Goal: Task Accomplishment & Management: Manage account settings

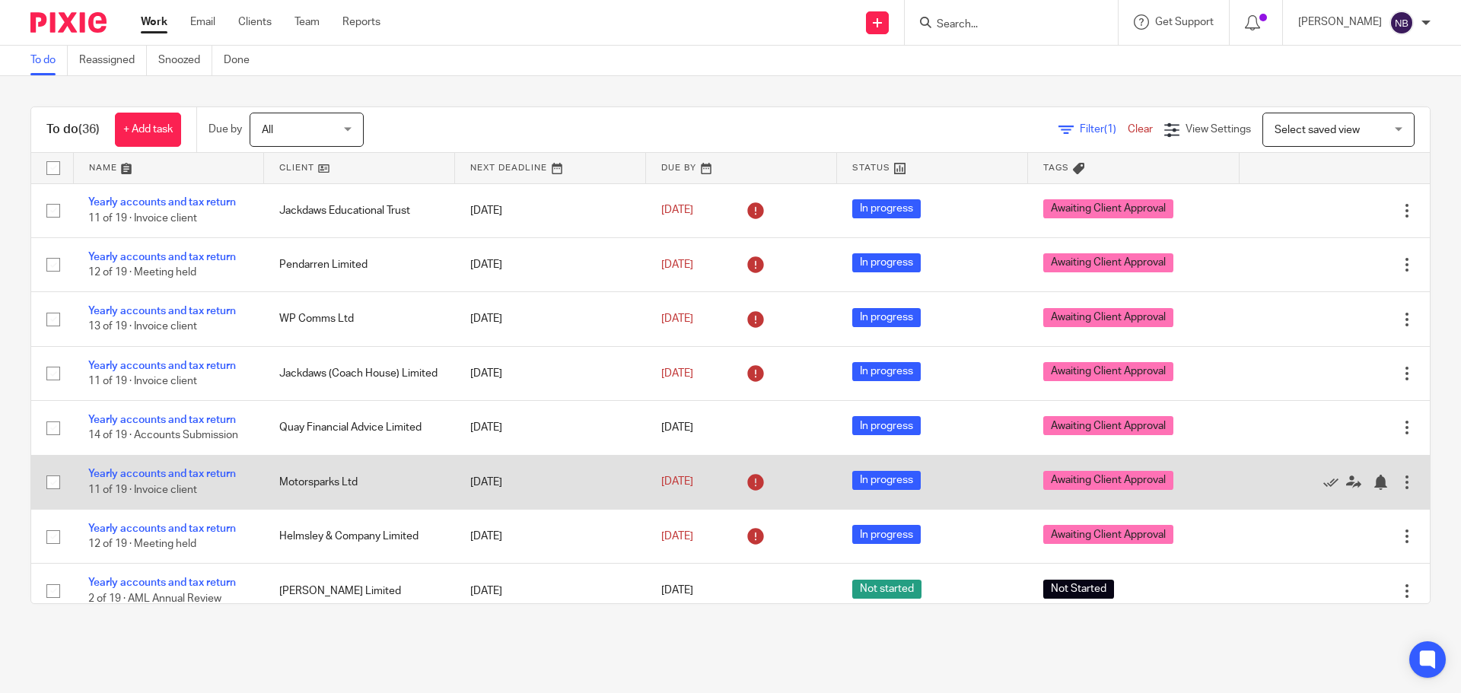
scroll to position [152, 0]
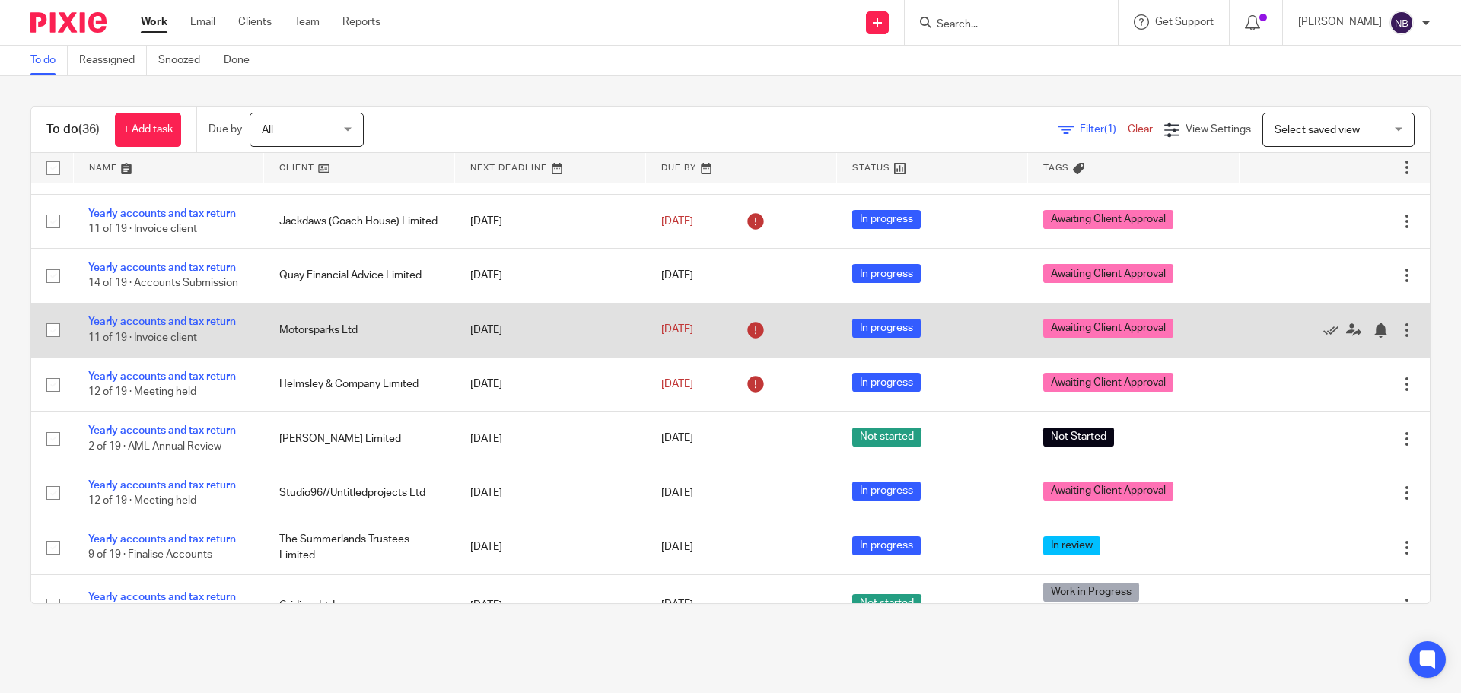
click at [220, 322] on link "Yearly accounts and tax return" at bounding box center [162, 321] width 148 height 11
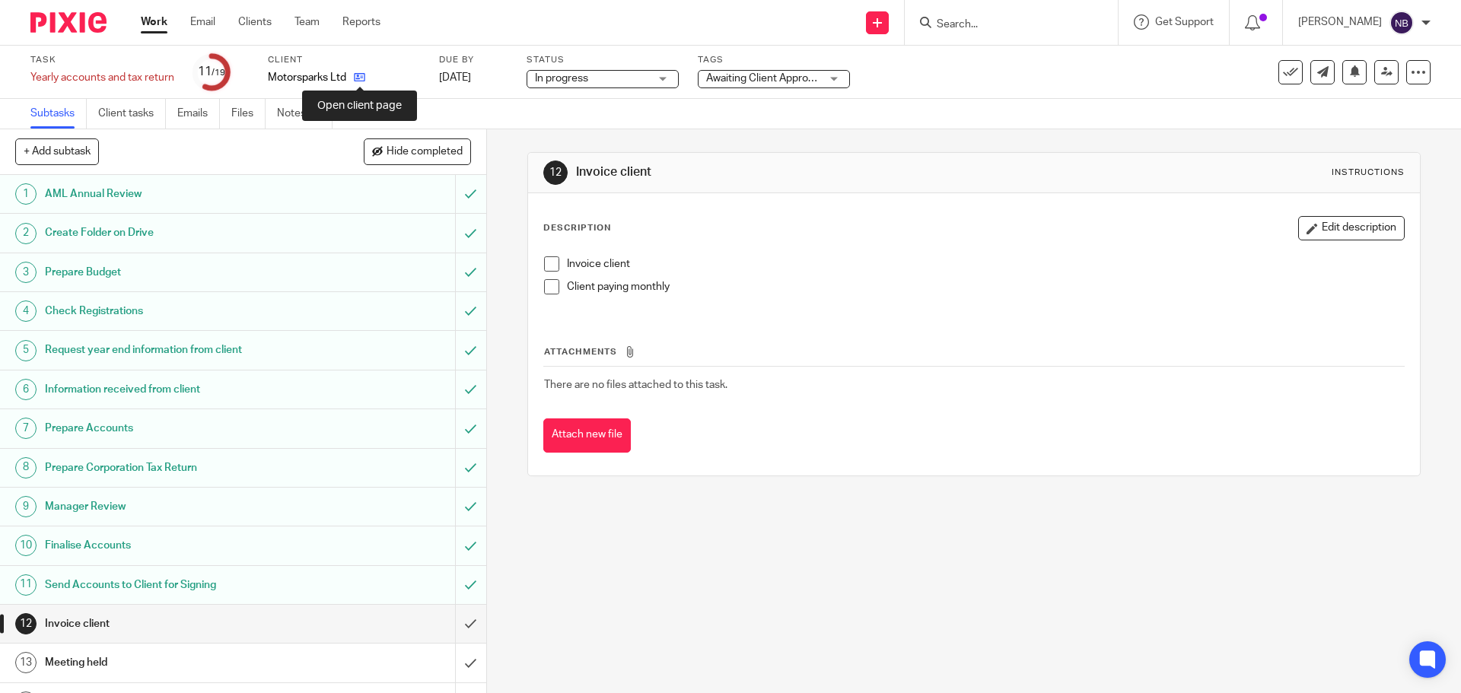
click at [363, 75] on icon at bounding box center [359, 77] width 11 height 11
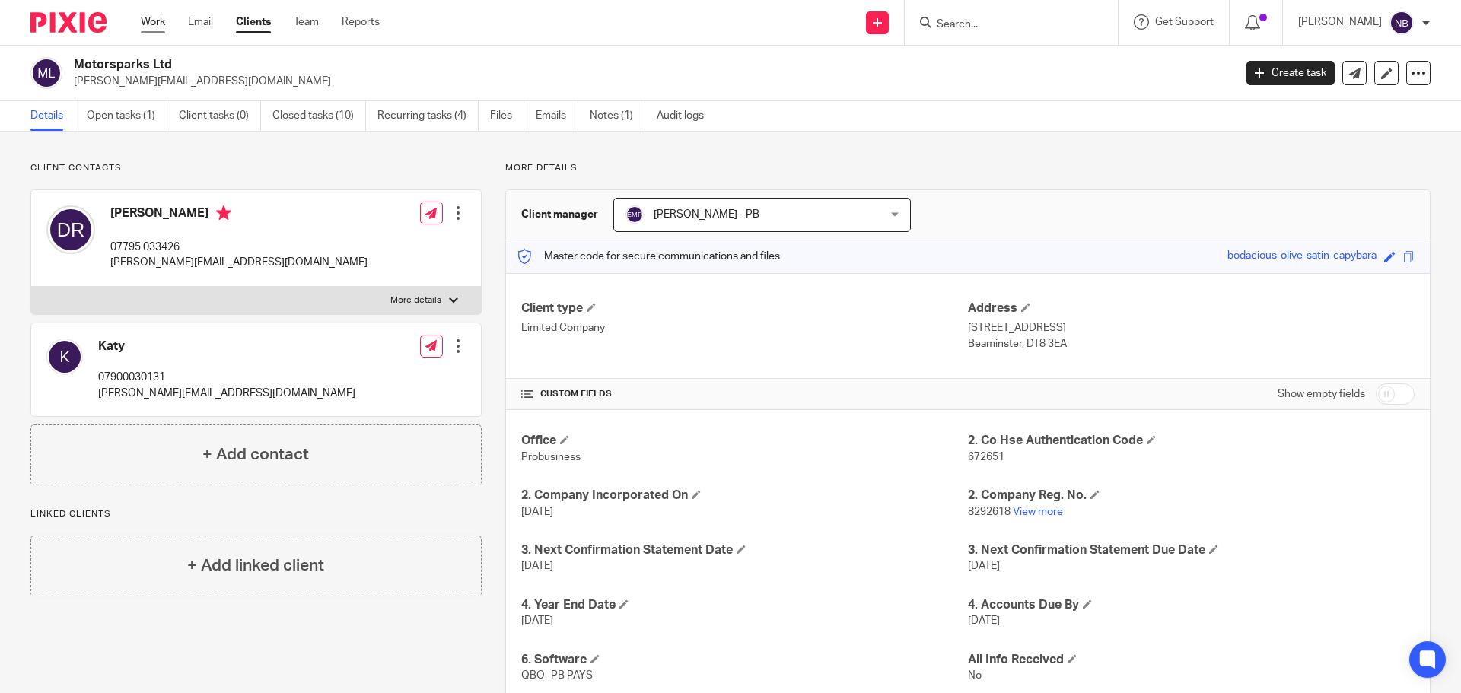
click at [145, 23] on link "Work" at bounding box center [153, 21] width 24 height 15
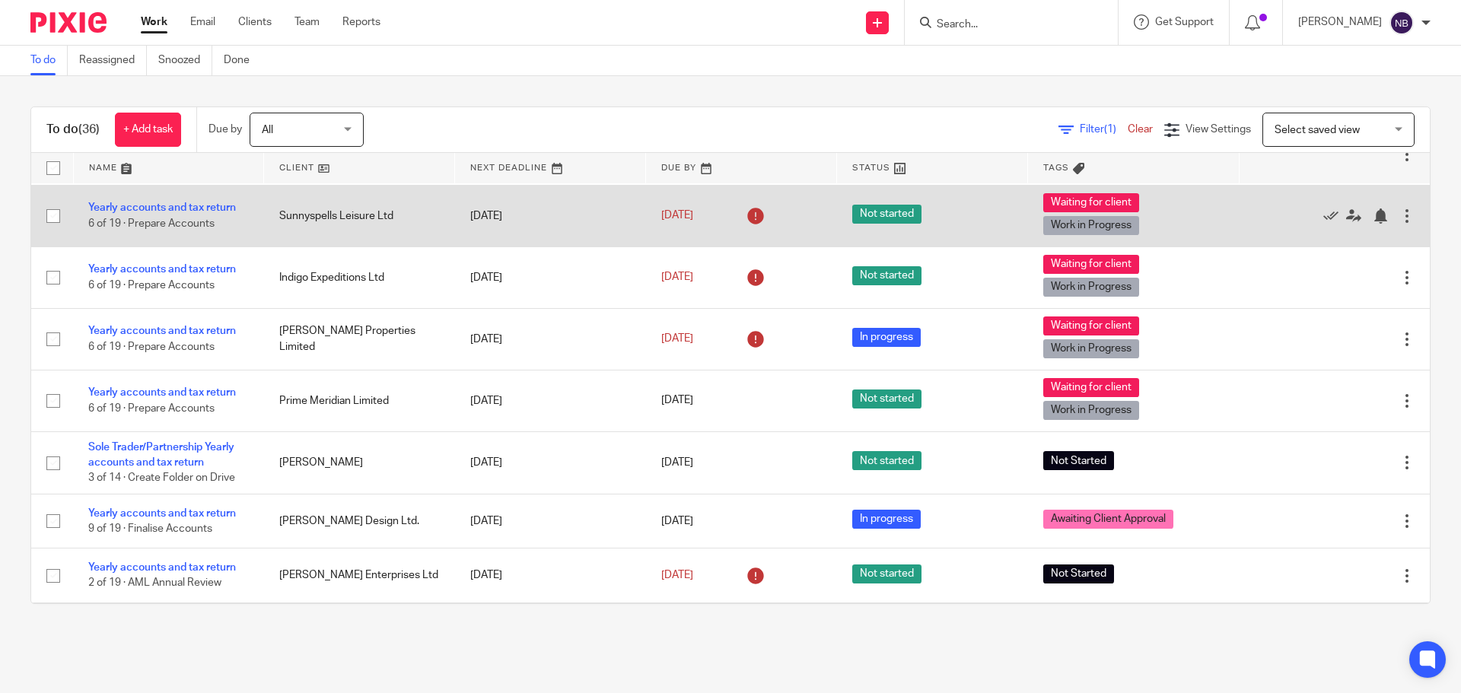
scroll to position [761, 0]
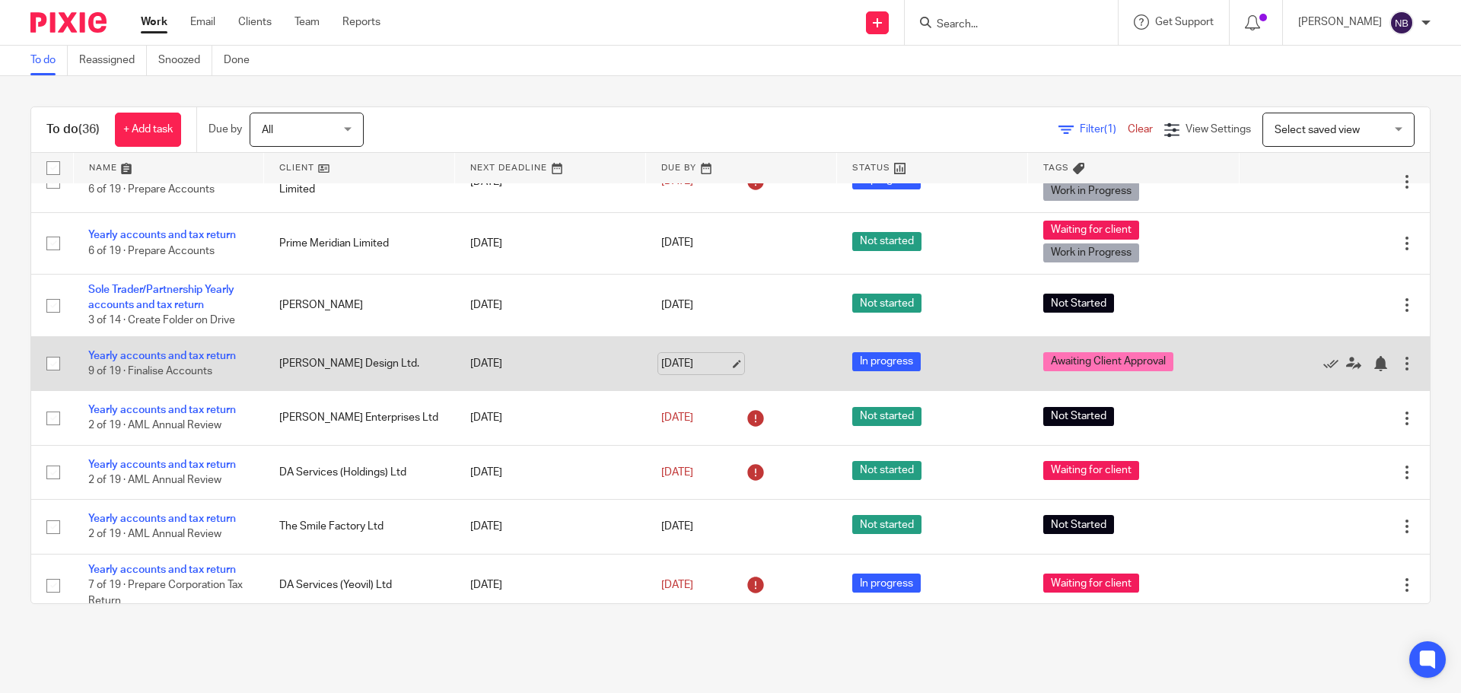
click at [668, 368] on link "31 Aug 2025" at bounding box center [695, 364] width 68 height 16
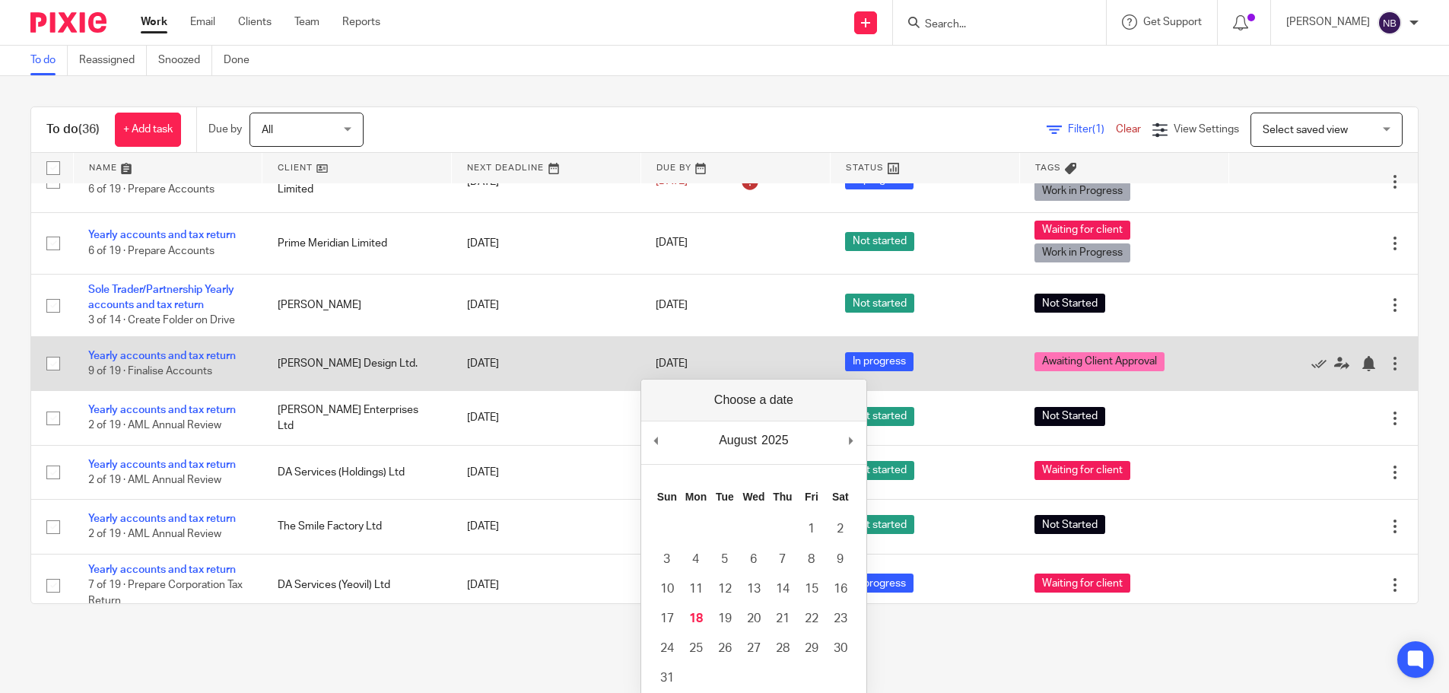
drag, startPoint x: 668, startPoint y: 368, endPoint x: 590, endPoint y: 372, distance: 78.5
click at [590, 372] on td "23 Aug 2025" at bounding box center [546, 363] width 189 height 54
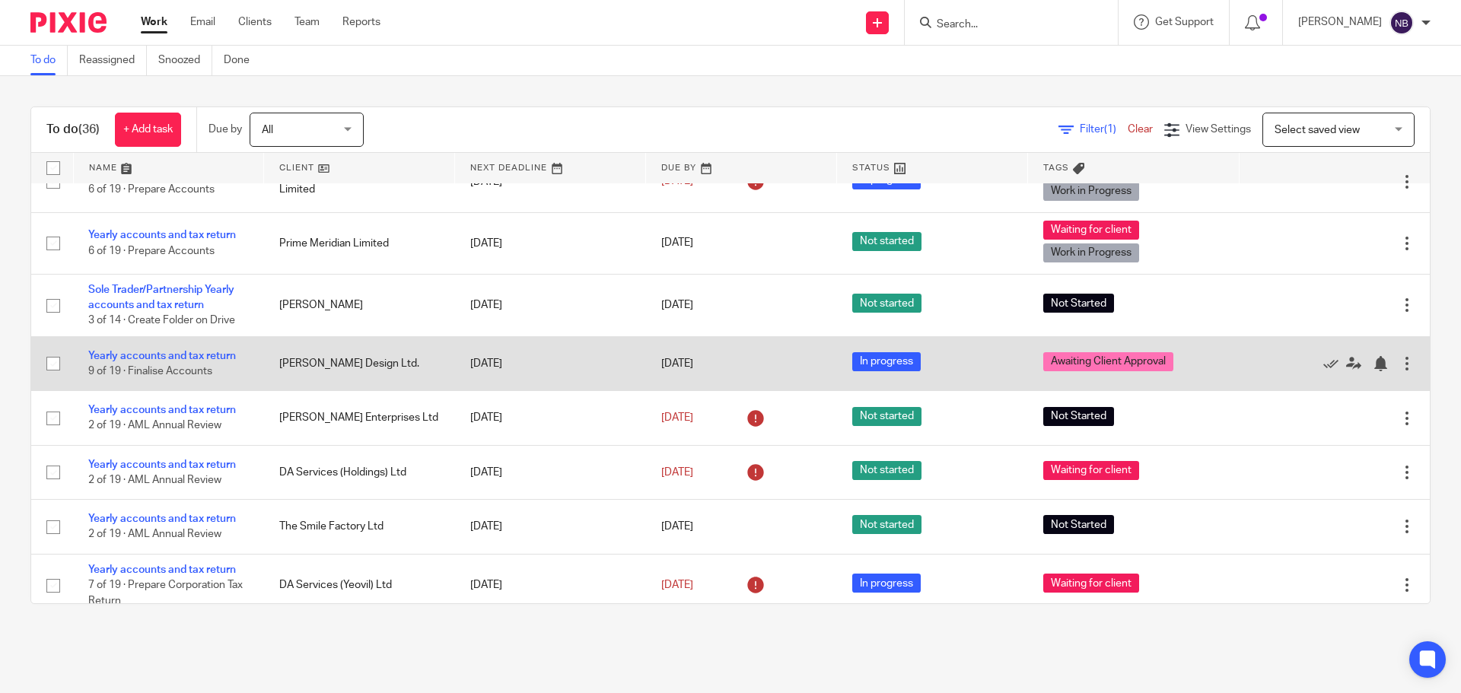
click at [590, 372] on td "23 Aug 2025" at bounding box center [550, 363] width 191 height 54
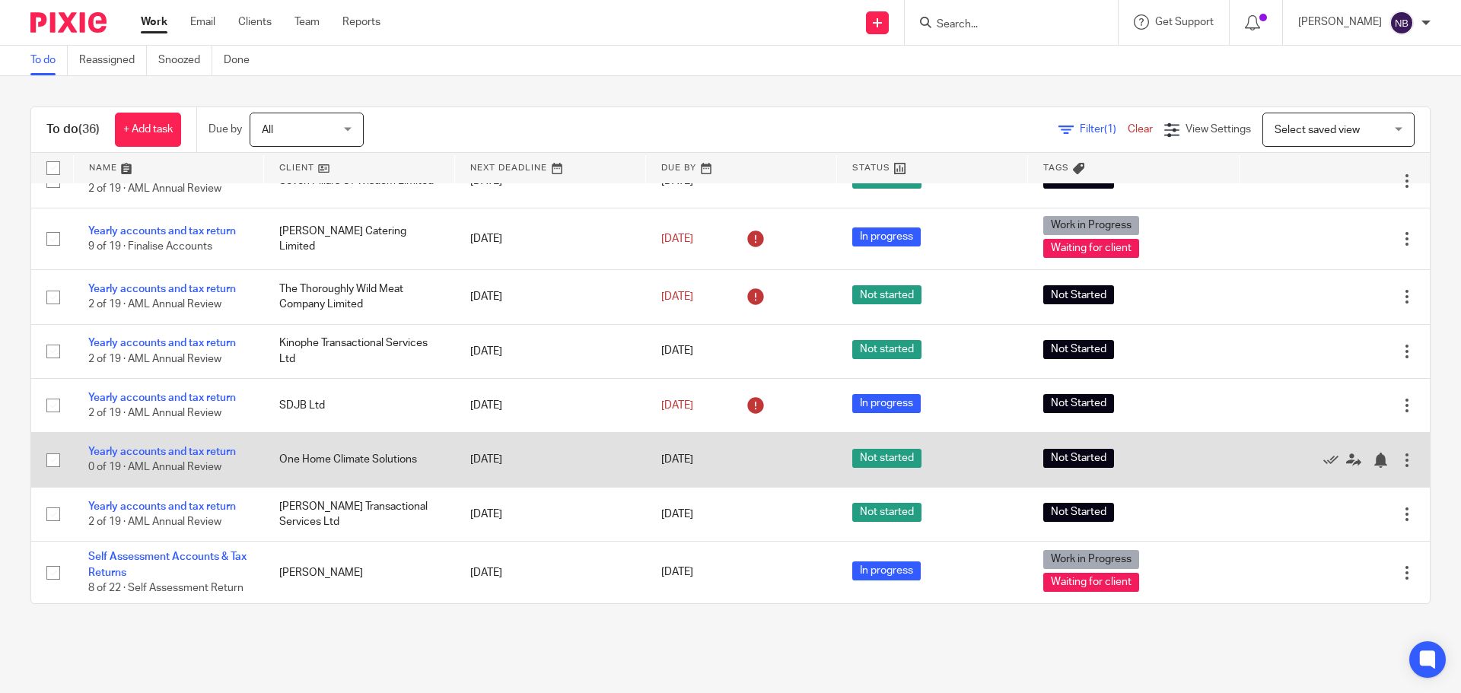
scroll to position [1544, 0]
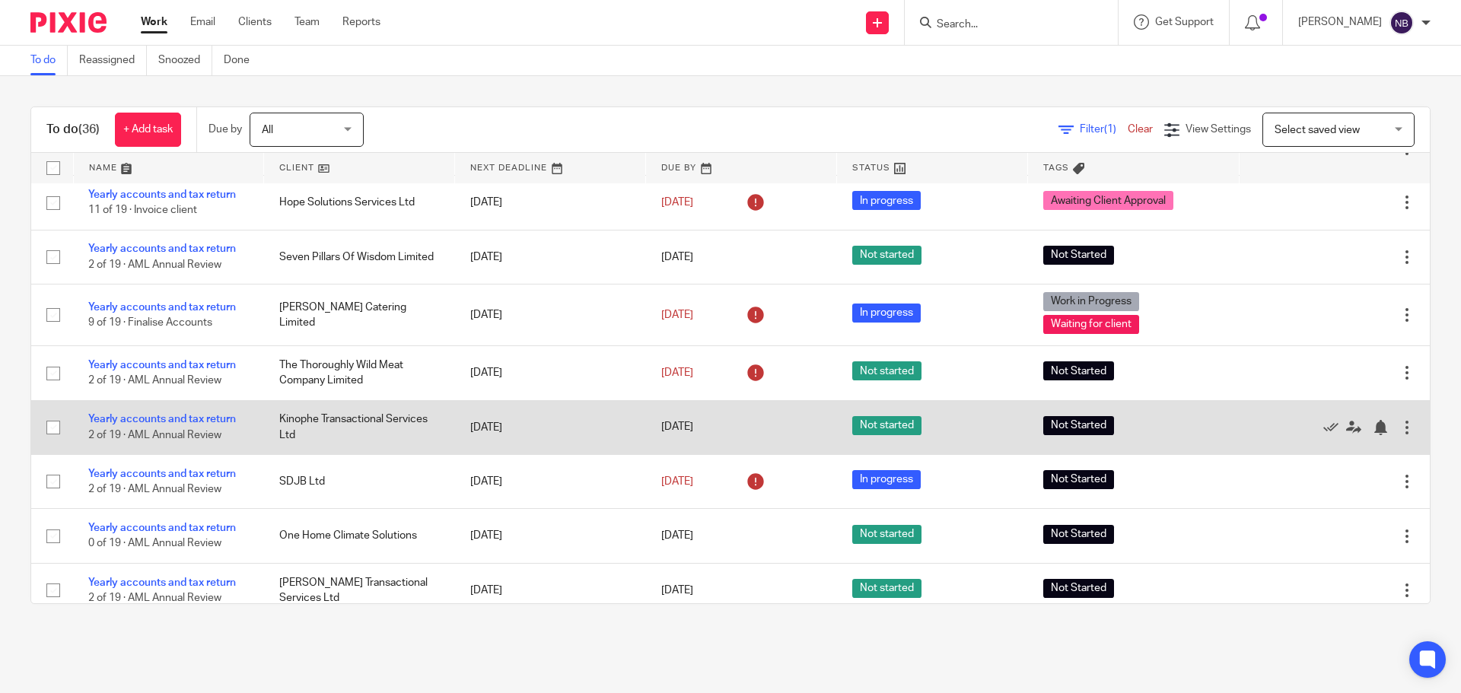
drag, startPoint x: 473, startPoint y: 441, endPoint x: 463, endPoint y: 440, distance: 10.7
click at [463, 440] on td "[DATE]" at bounding box center [550, 427] width 191 height 54
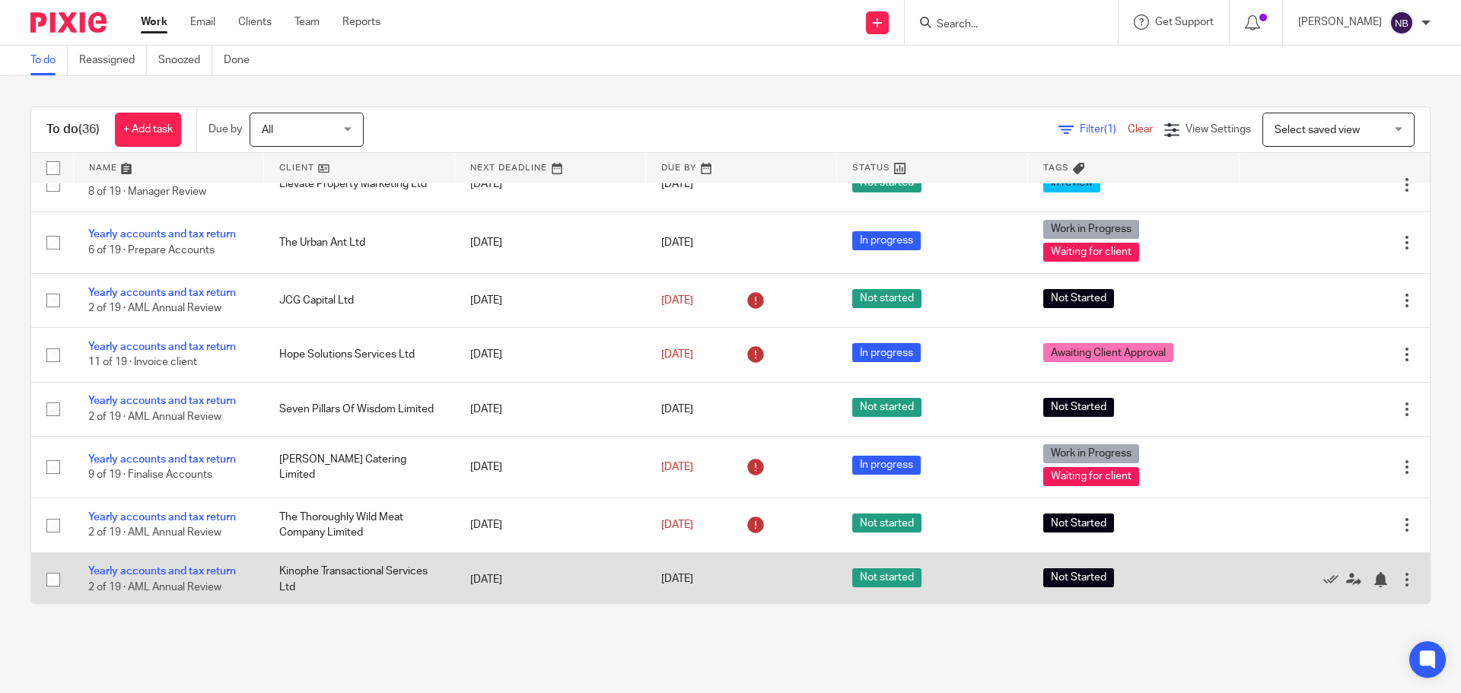
scroll to position [1315, 0]
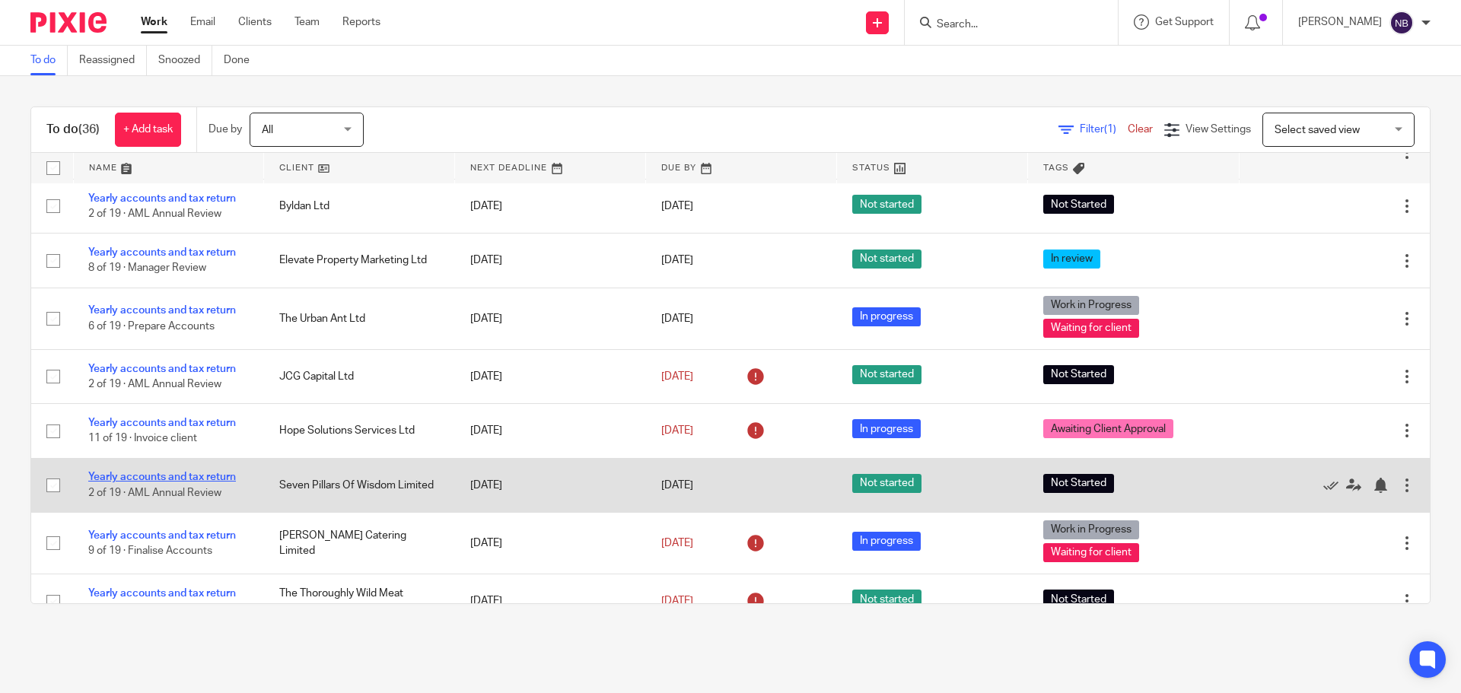
click at [177, 475] on link "Yearly accounts and tax return" at bounding box center [162, 477] width 148 height 11
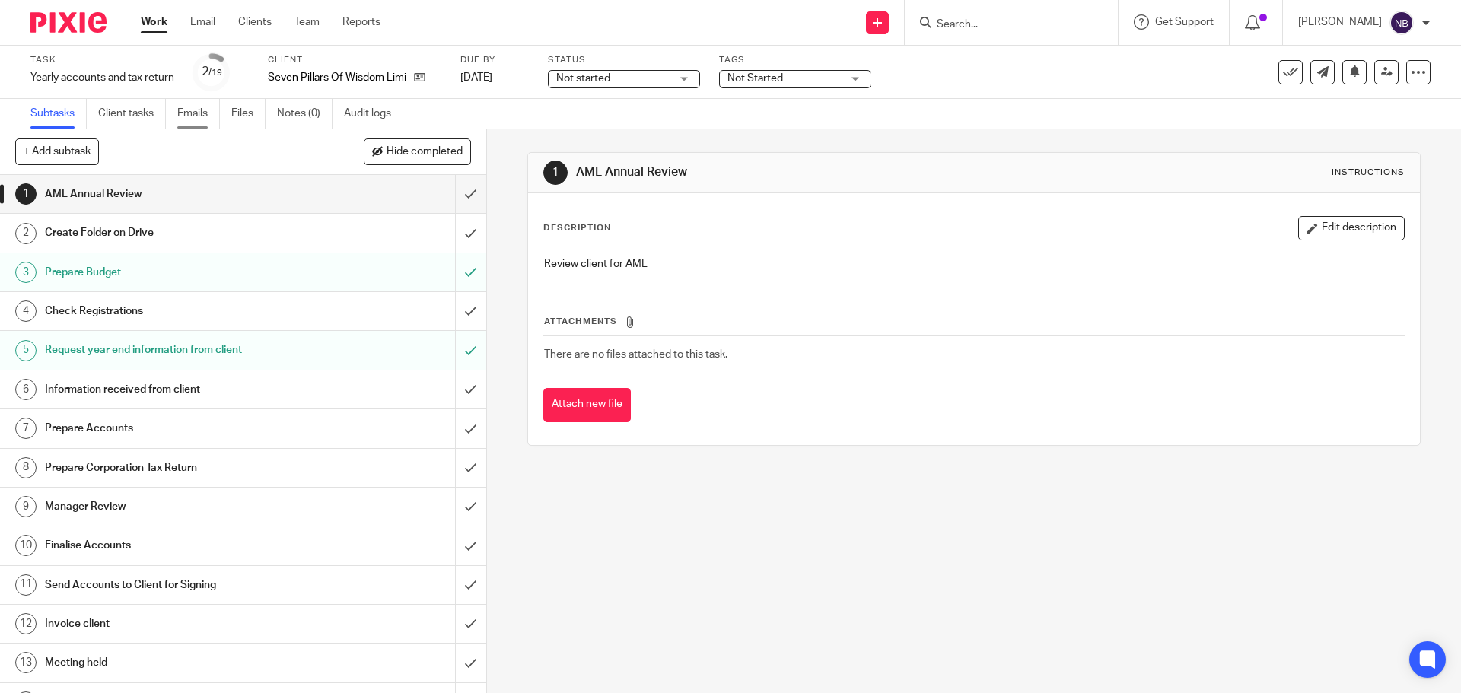
click at [205, 114] on link "Emails" at bounding box center [198, 114] width 43 height 30
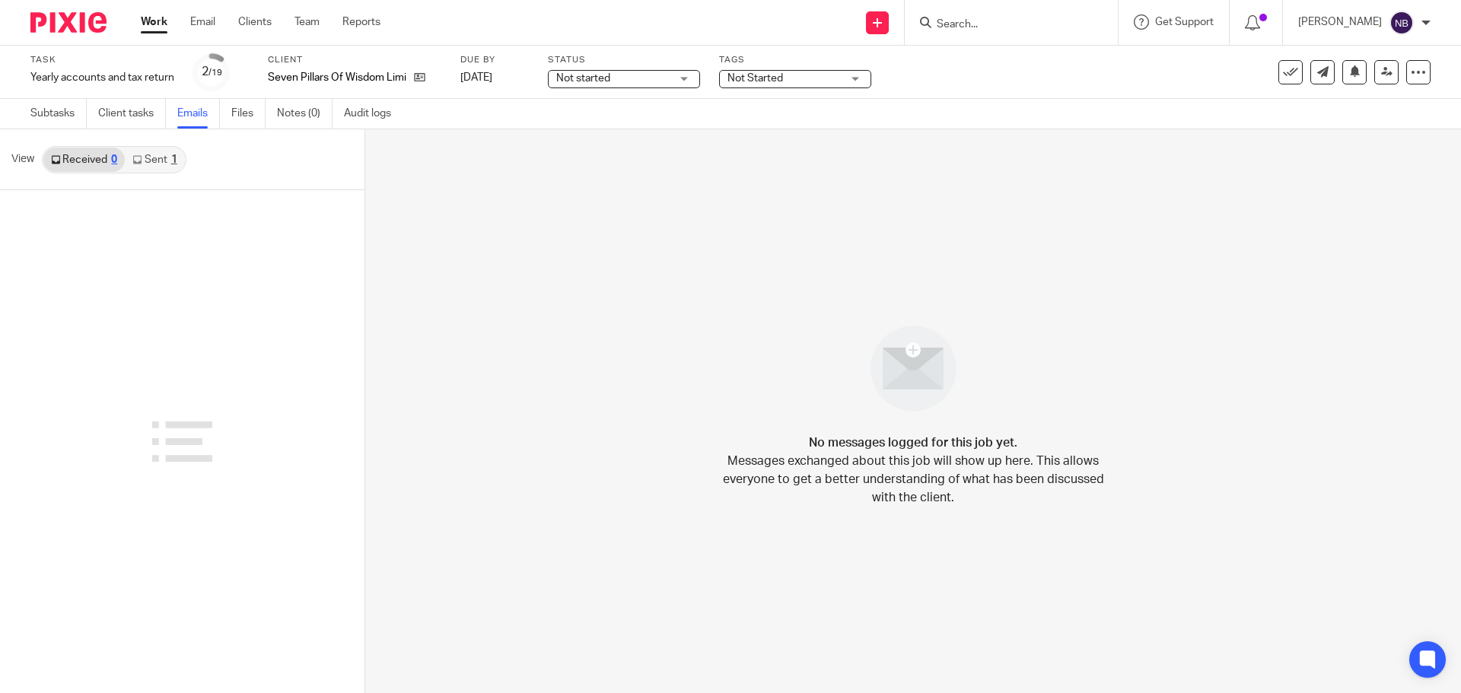
click at [160, 165] on link "Sent 1" at bounding box center [154, 160] width 59 height 24
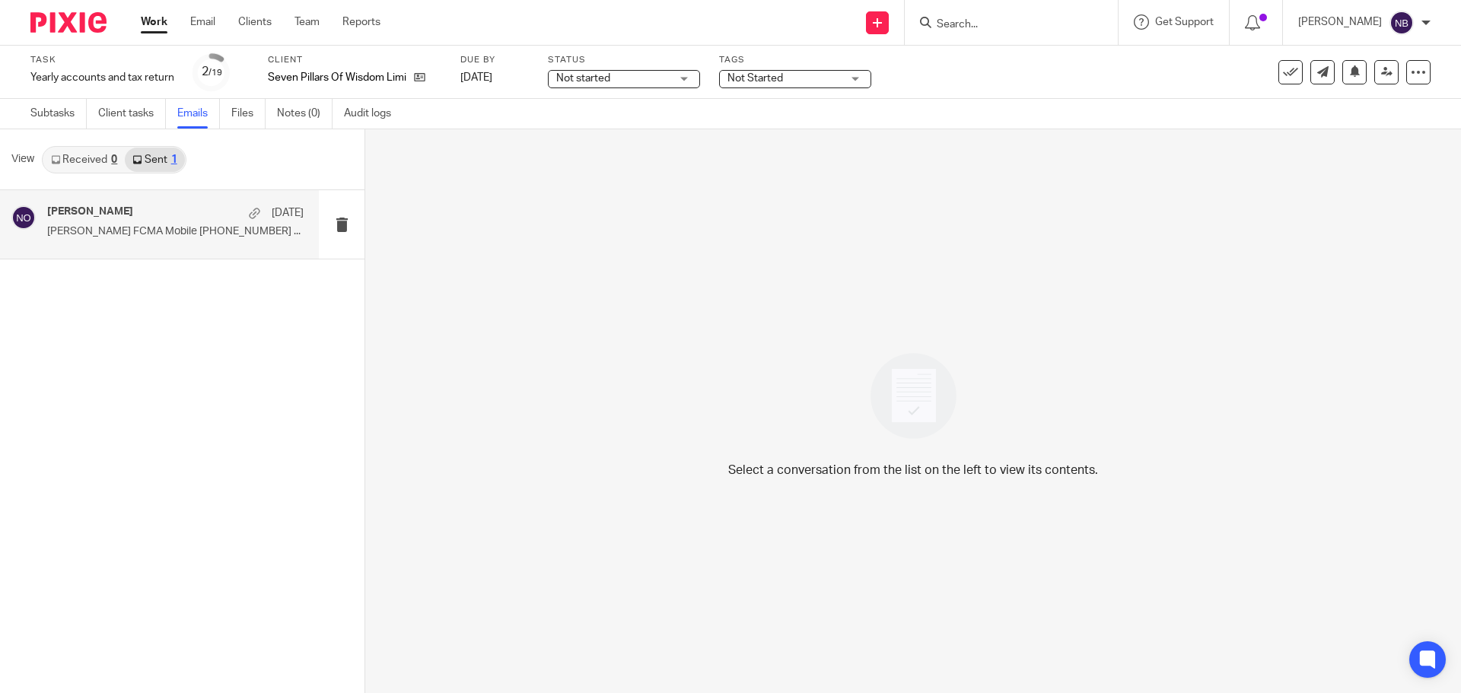
click at [161, 221] on div "Niall O'Driscoll 8 Aug Niall O'Driscoll FCMA Mobile +44 7767 757 328 ..." at bounding box center [175, 224] width 256 height 38
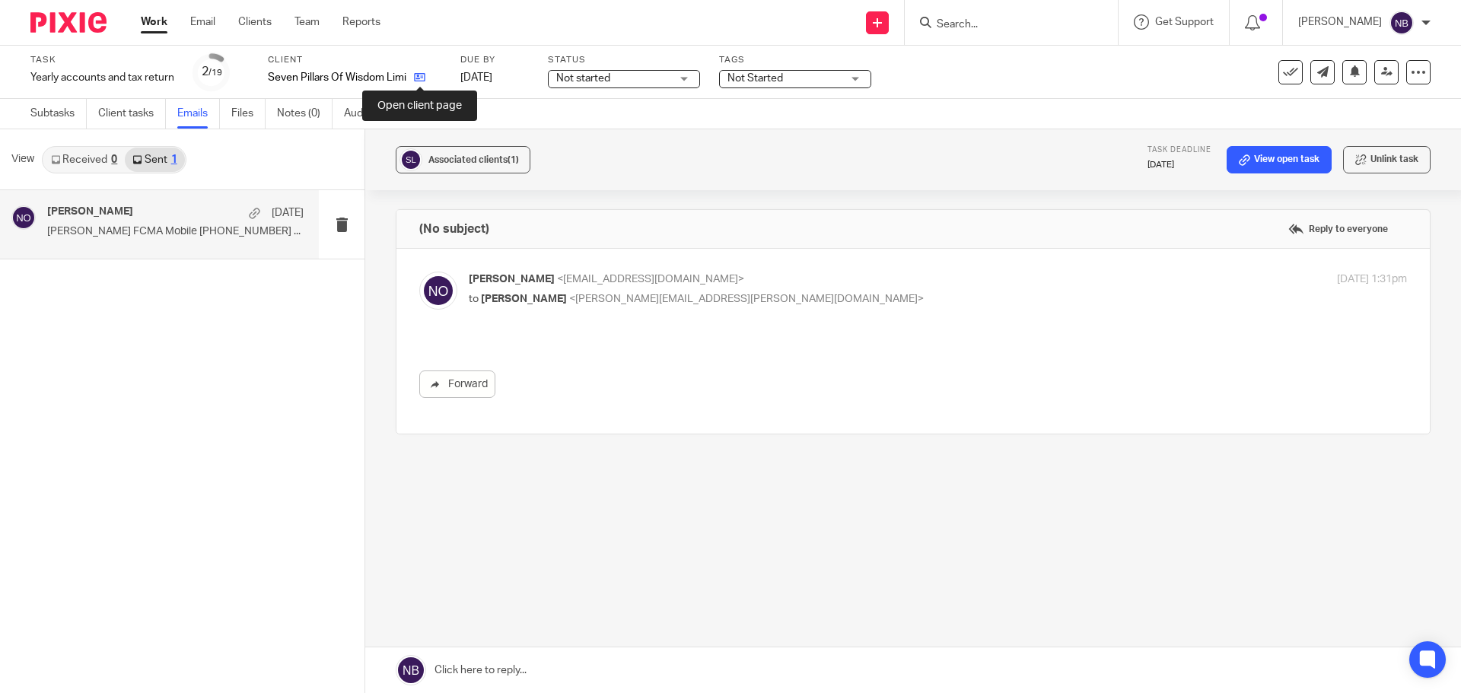
click at [419, 77] on icon at bounding box center [419, 77] width 11 height 11
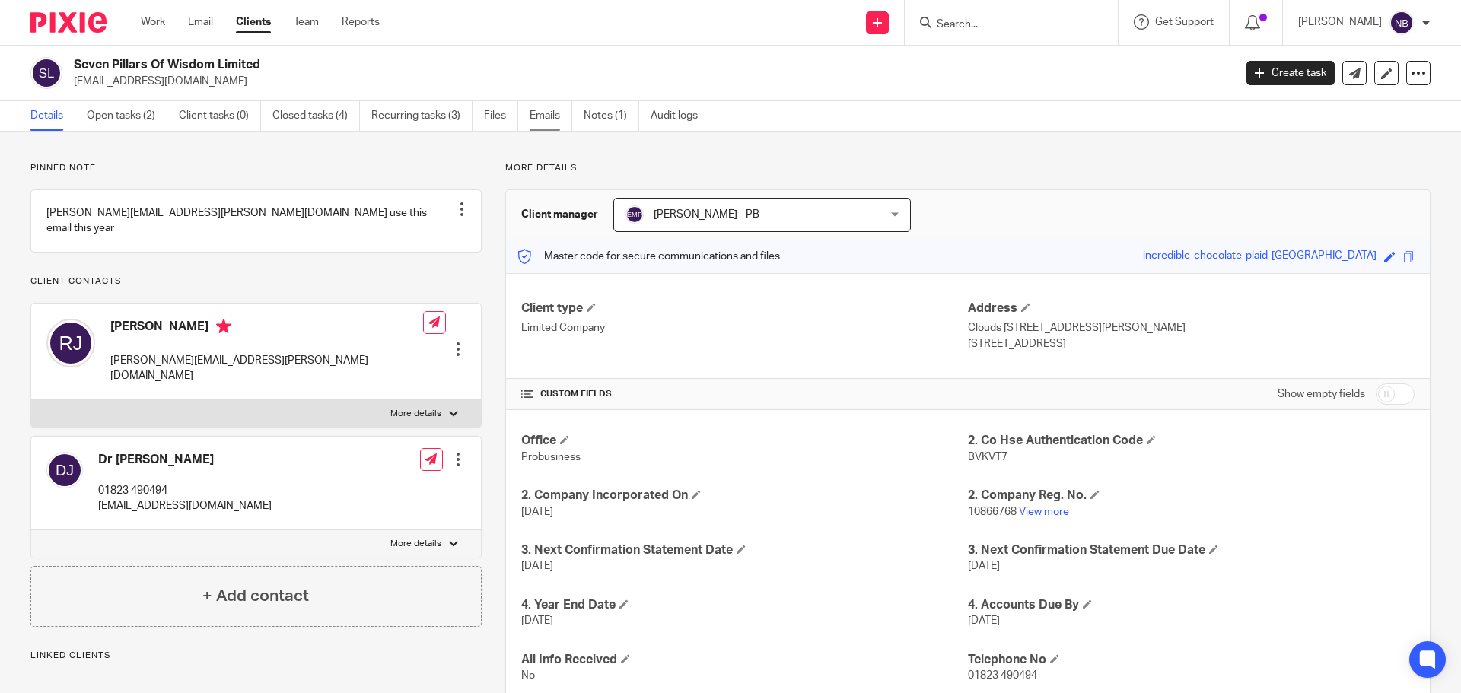
click at [547, 119] on link "Emails" at bounding box center [551, 116] width 43 height 30
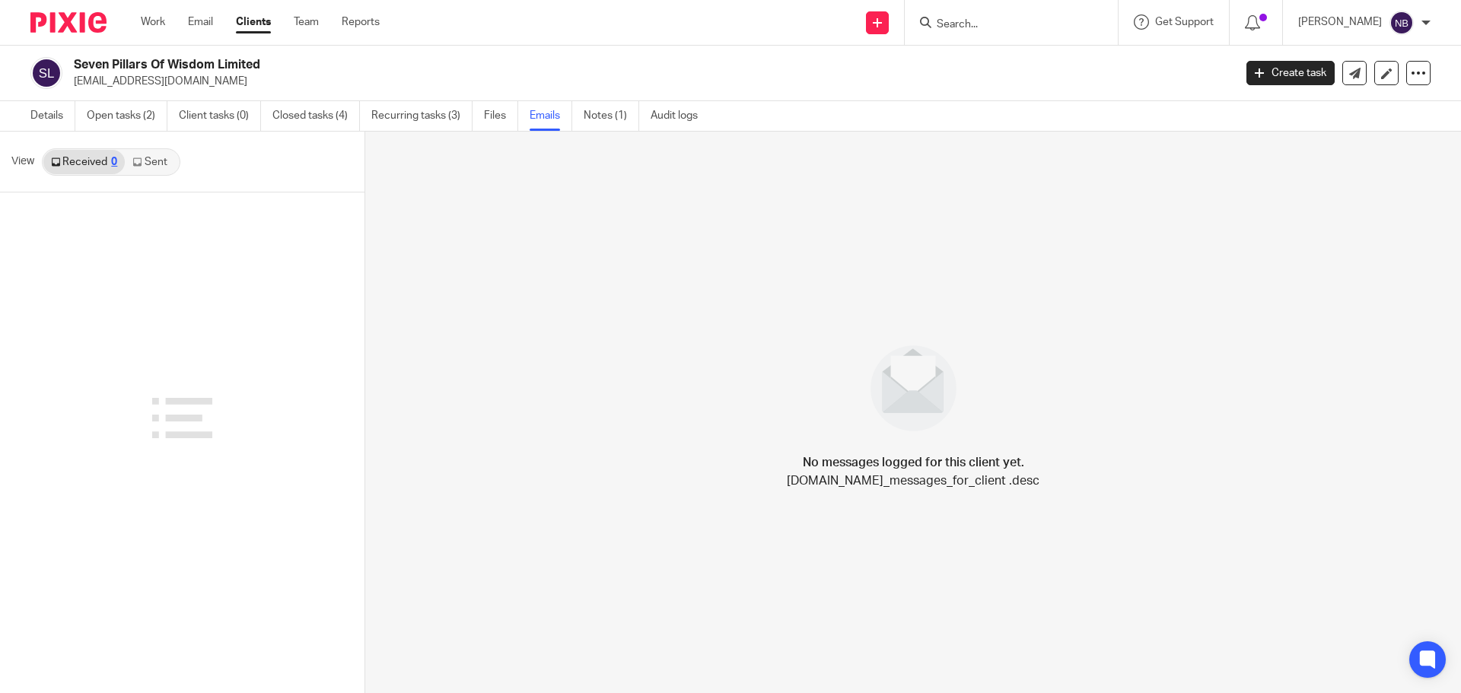
click at [135, 164] on icon at bounding box center [136, 161] width 9 height 9
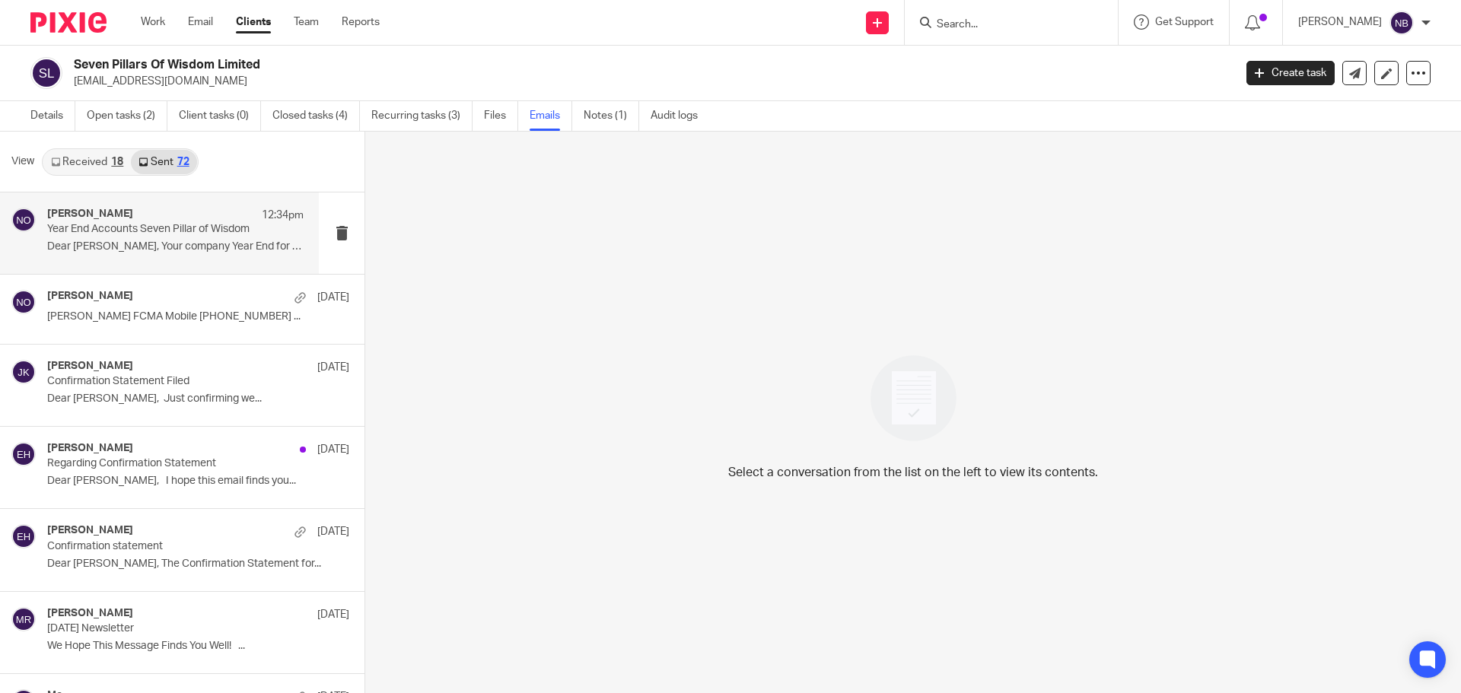
click at [154, 237] on div "[PERSON_NAME] 12:34pm Year End Accounts Seven Pillar of Wisdom Dear [PERSON_NAM…" at bounding box center [175, 233] width 256 height 51
